Goal: Check status: Check status

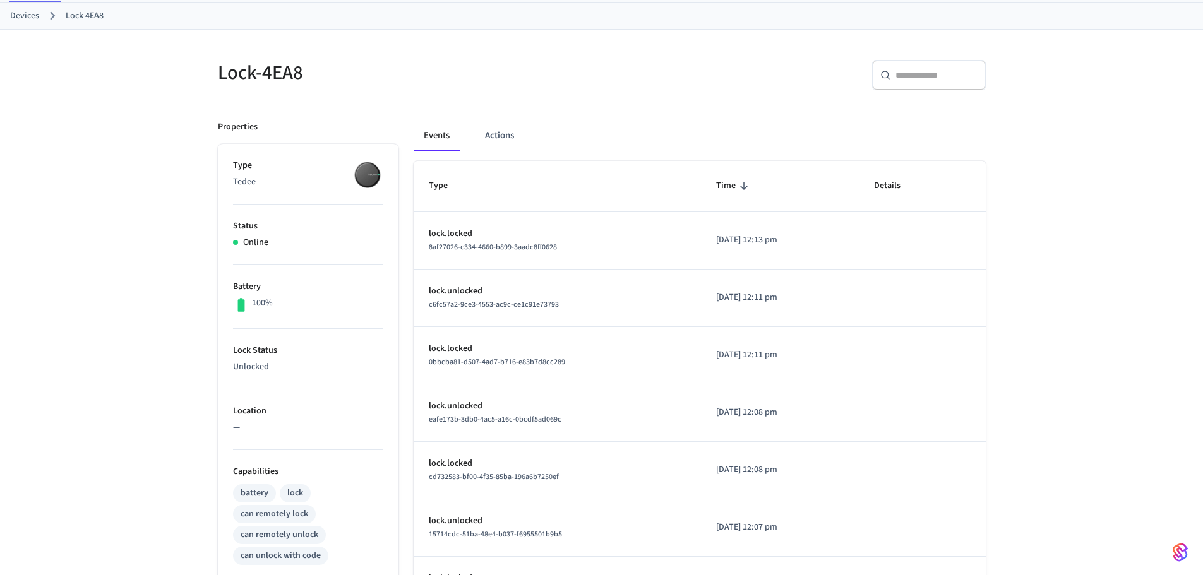
scroll to position [253, 0]
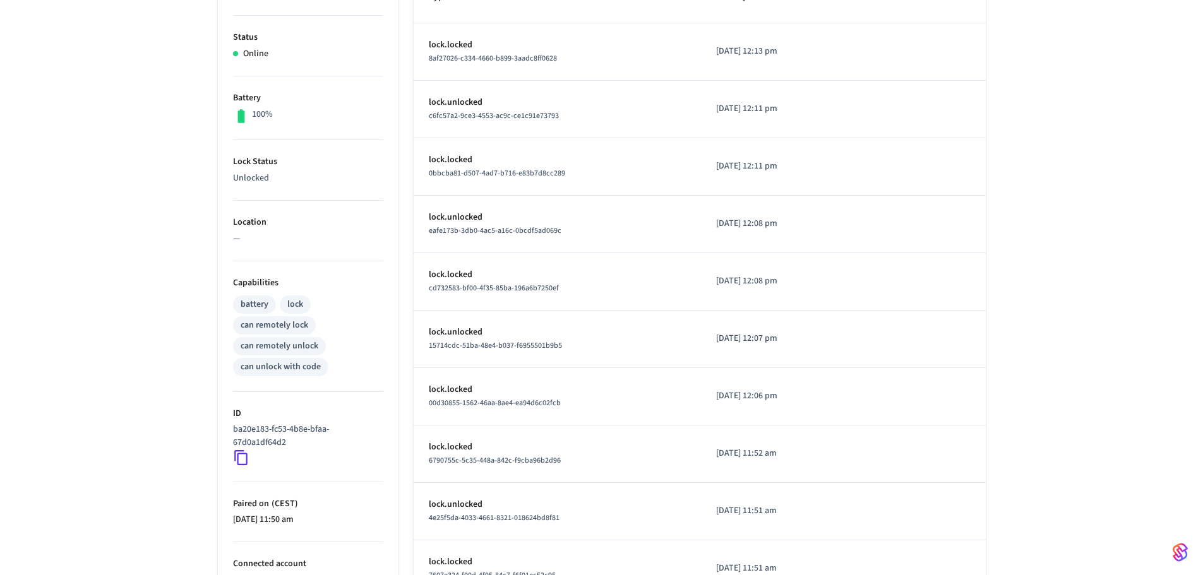
click at [296, 299] on div "lock" at bounding box center [295, 304] width 16 height 13
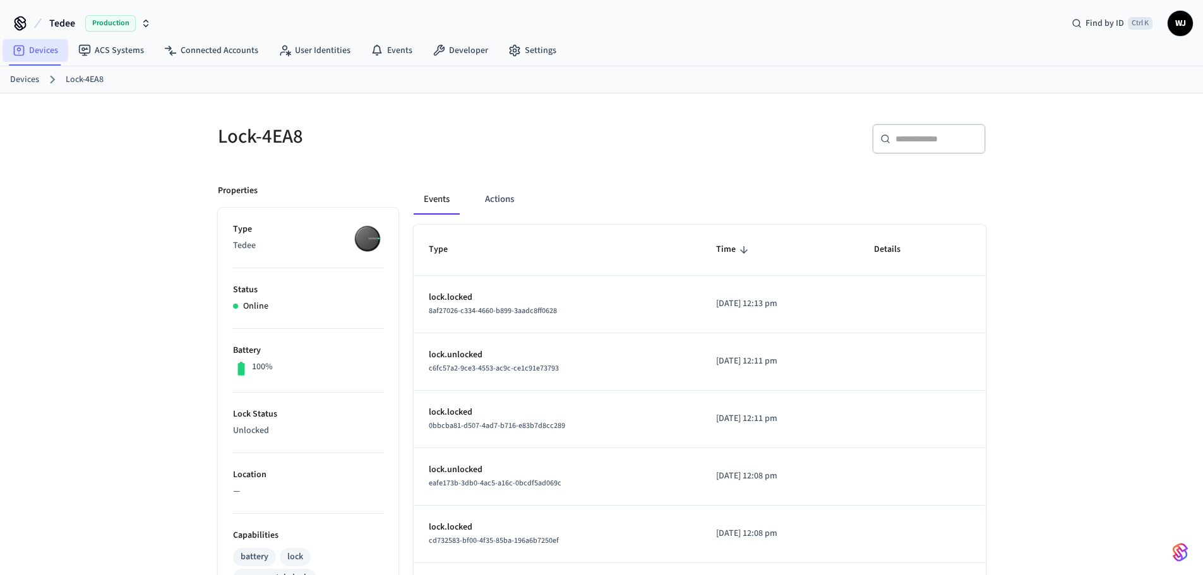
click at [33, 45] on link "Devices" at bounding box center [36, 50] width 66 height 23
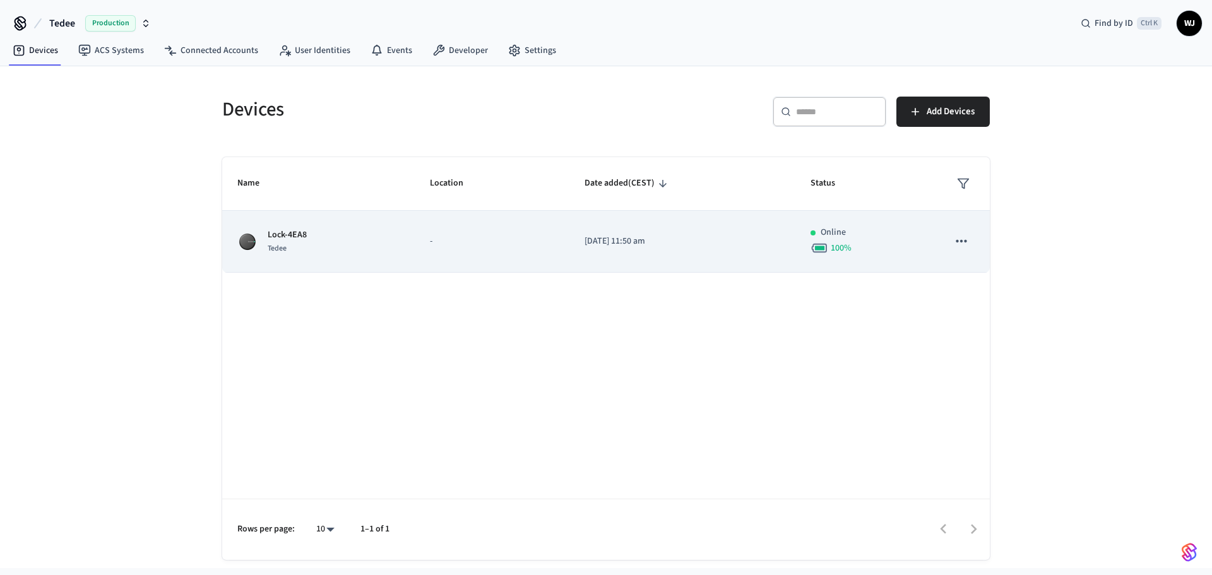
click at [338, 240] on div "Lock-4EA8 Tedee" at bounding box center [318, 242] width 162 height 27
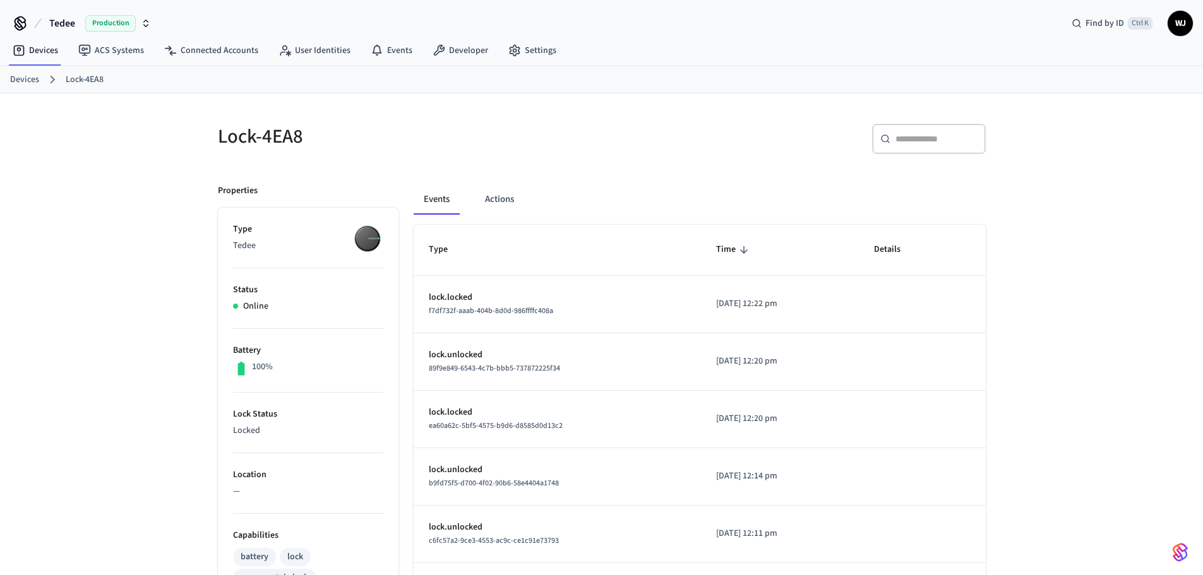
click at [27, 80] on link "Devices" at bounding box center [24, 79] width 29 height 13
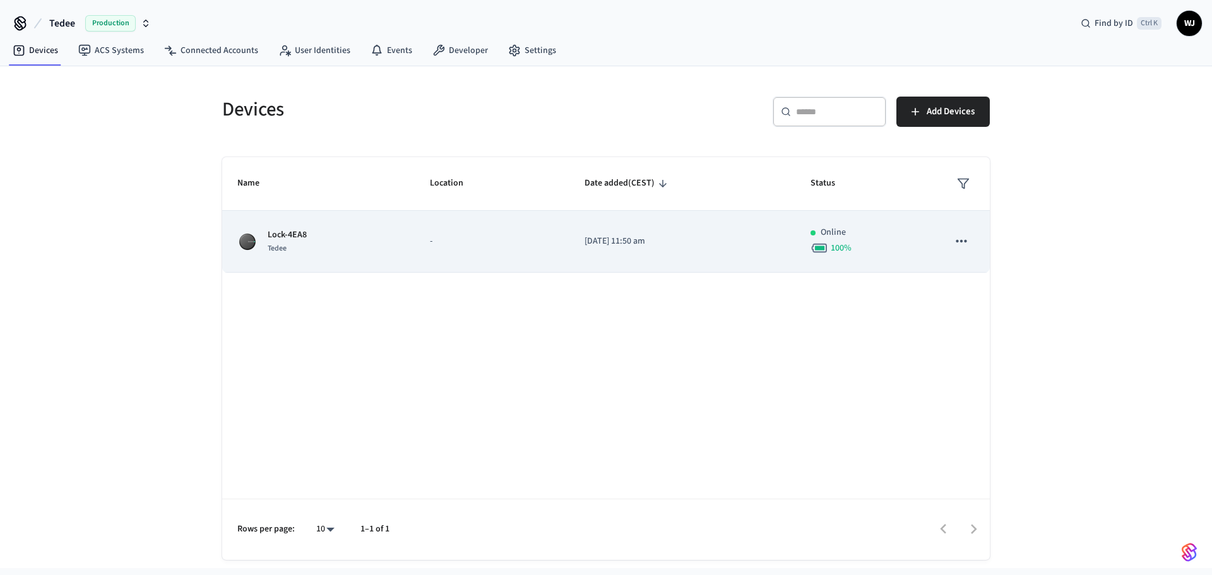
click at [956, 241] on icon "sticky table" at bounding box center [961, 241] width 16 height 16
